Goal: Task Accomplishment & Management: Complete application form

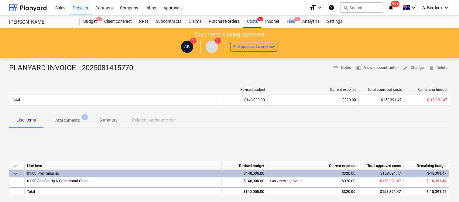
click at [289, 22] on div "Files 2" at bounding box center [291, 21] width 16 height 12
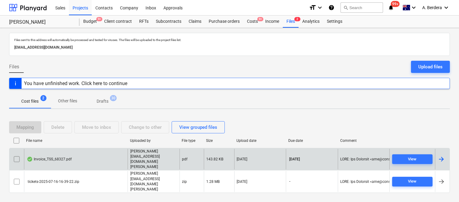
click at [102, 161] on div "Invoice_TSS_68327.pdf" at bounding box center [76, 159] width 104 height 21
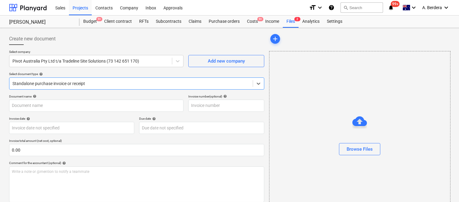
click at [87, 83] on div at bounding box center [130, 83] width 237 height 6
type input "68327"
type input "[DATE]"
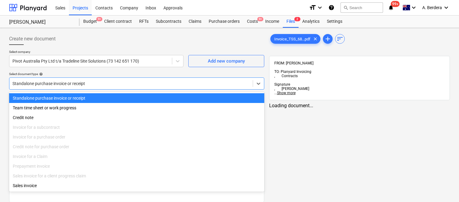
click at [94, 99] on div "Standalone purchase invoice or receipt" at bounding box center [136, 98] width 255 height 10
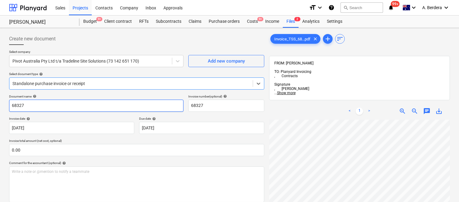
click at [10, 105] on input "68327" at bounding box center [96, 106] width 174 height 12
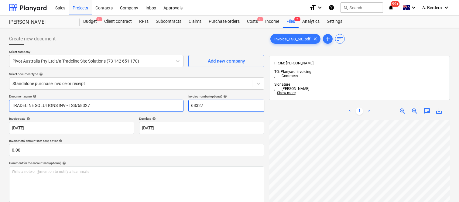
type input "TRADELINE SOLUTIONS INV - TSS/68327"
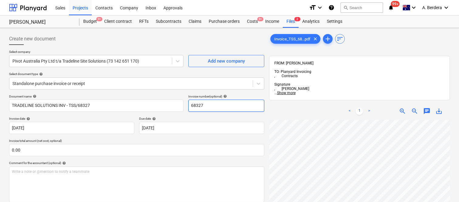
click at [189, 104] on input "68327" at bounding box center [226, 106] width 76 height 12
type input "TSS/68327"
click at [339, 103] on div "< 1 > zoom_in zoom_out chat 0 save_alt" at bounding box center [359, 204] width 181 height 202
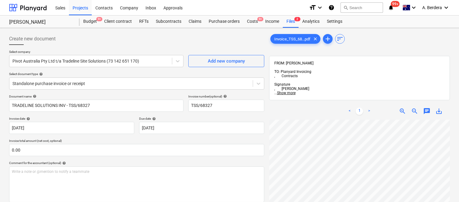
click at [361, 202] on html "Sales Projects Contacts Company Inbox Approvals format_size keyboard_arrow_down…" at bounding box center [229, 101] width 459 height 202
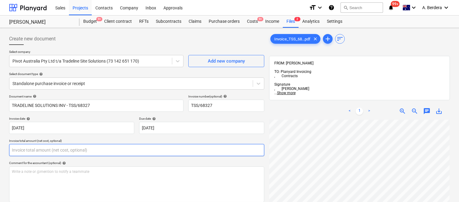
click at [41, 154] on input "text" at bounding box center [136, 150] width 255 height 12
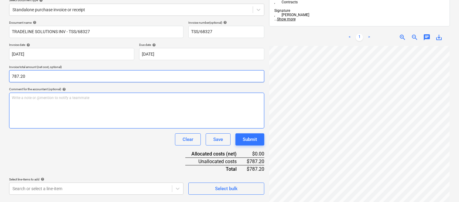
scroll to position [87, 0]
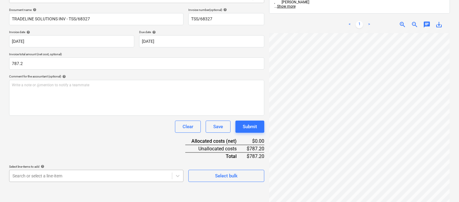
type input "787.20"
click at [146, 115] on body "Sales Projects Contacts Company Inbox Approvals format_size keyboard_arrow_down…" at bounding box center [229, 14] width 459 height 202
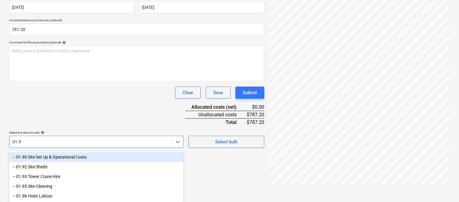
type input "01.90"
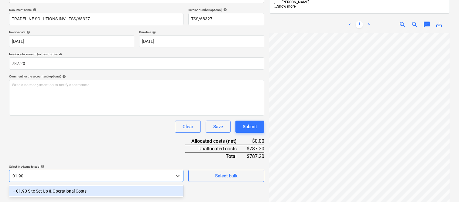
click at [116, 190] on div "-- 01.90 Site Set Up & Operational Costs" at bounding box center [96, 191] width 174 height 10
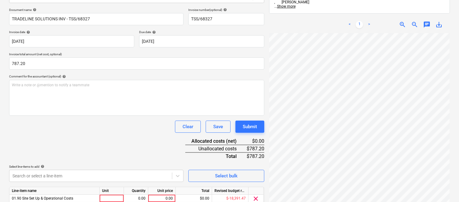
click at [86, 136] on div "Document name help TRADELINE SOLUTIONS INV - TSS/68327 Invoice number (optional…" at bounding box center [136, 115] width 255 height 214
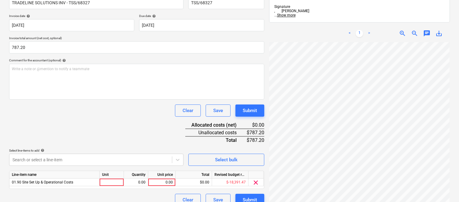
scroll to position [111, 0]
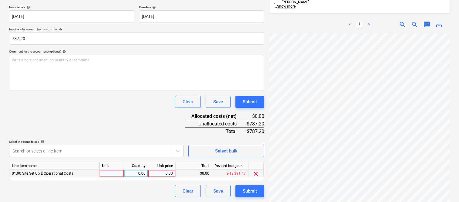
click at [119, 174] on div at bounding box center [112, 174] width 24 height 8
type input "INVOICE"
click at [142, 176] on div "0.00" at bounding box center [135, 174] width 19 height 8
type input "1"
click at [158, 175] on div "0.00" at bounding box center [162, 174] width 22 height 8
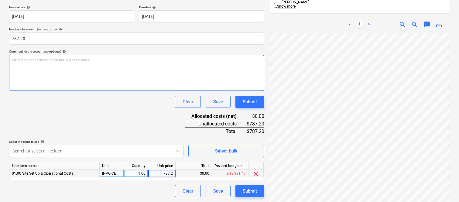
type input "787.20"
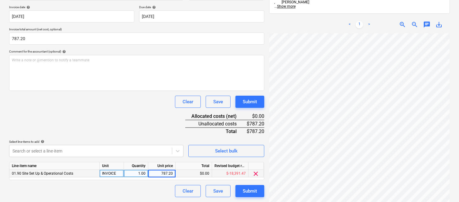
click at [90, 197] on div "Create new document Select company Pivot Australia Pty Ltd t/a Tradeline Site S…" at bounding box center [137, 59] width 260 height 281
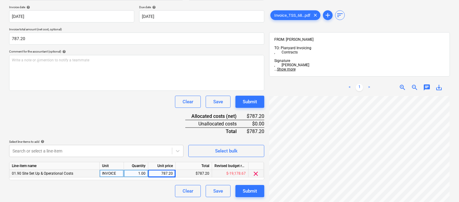
scroll to position [0, 0]
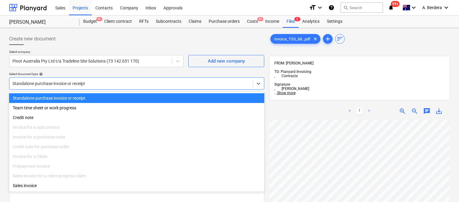
click at [106, 82] on div at bounding box center [130, 83] width 237 height 6
click at [115, 95] on div "Standalone purchase invoice or receipt" at bounding box center [136, 98] width 255 height 10
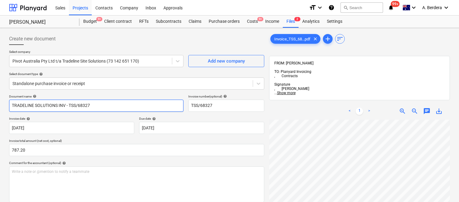
click at [34, 103] on input "TRADELINE SOLUTIONS INV - TSS/68327" at bounding box center [96, 106] width 174 height 12
type input "TRADELINE SITE SOLUTIONS INV - TSS/68327"
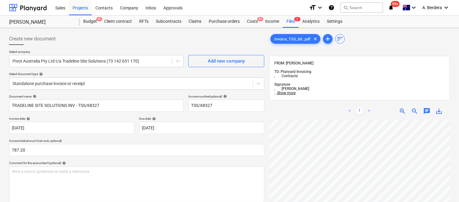
click at [177, 157] on div "Document name help TRADELINE SITE SOLUTIONS INV - TSS/68327 Invoice number (opt…" at bounding box center [136, 201] width 255 height 214
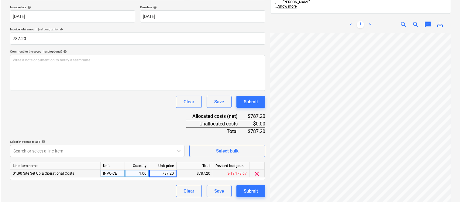
scroll to position [10, 48]
click at [249, 190] on div "Submit" at bounding box center [250, 191] width 14 height 8
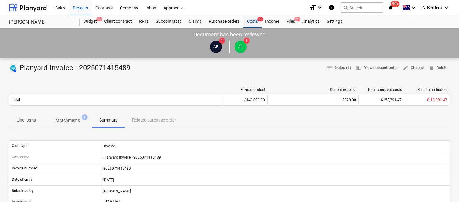
click at [251, 23] on div "Costs 9+" at bounding box center [252, 21] width 18 height 12
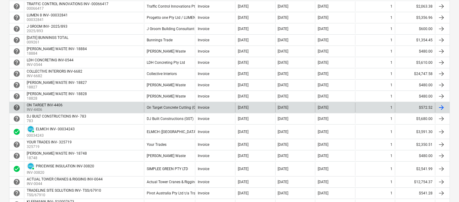
scroll to position [353, 0]
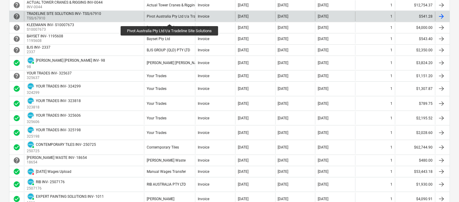
click at [170, 19] on div "Pivot Australia Pty Ltd t/a Tradeline Site Solutions" at bounding box center [188, 16] width 82 height 4
